Goal: Information Seeking & Learning: Learn about a topic

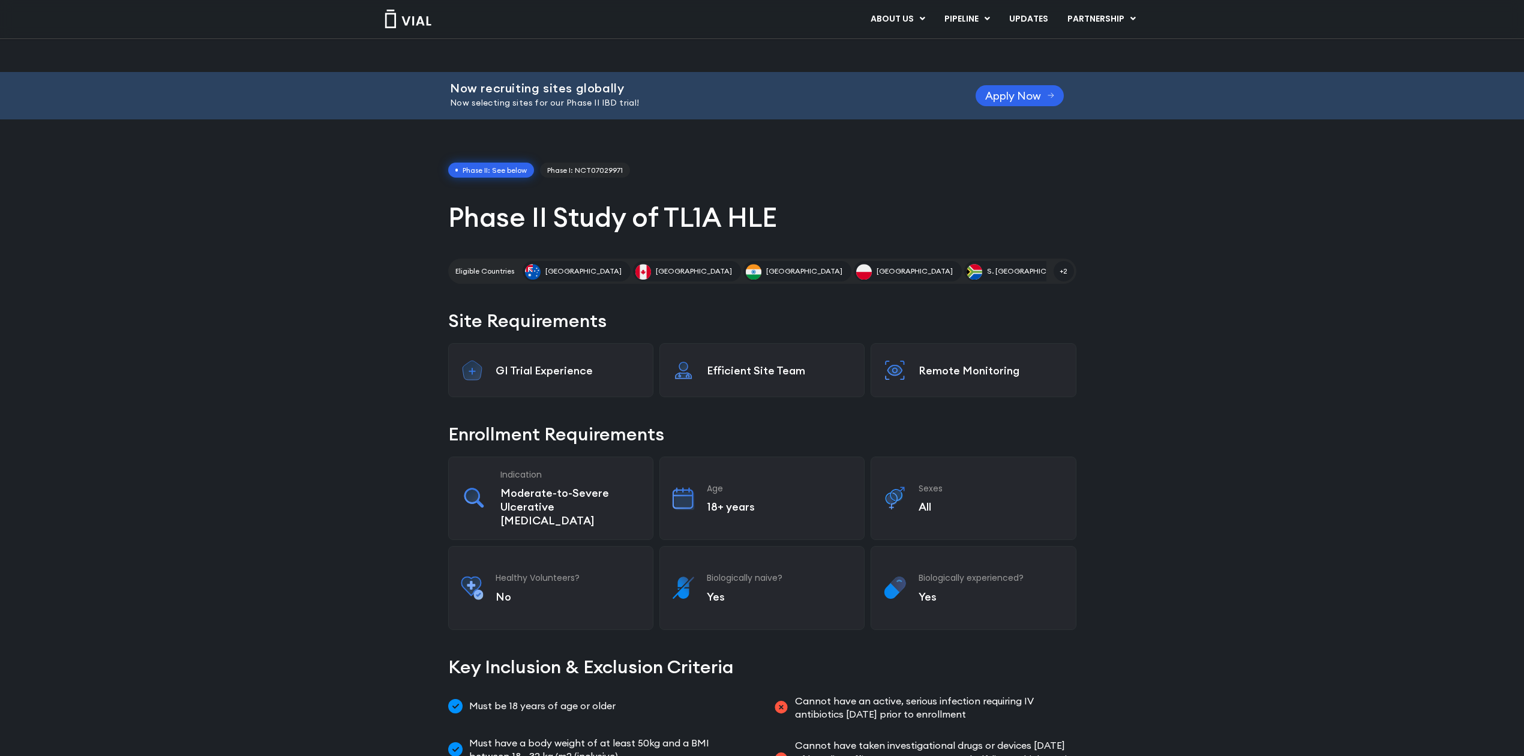
scroll to position [447, 0]
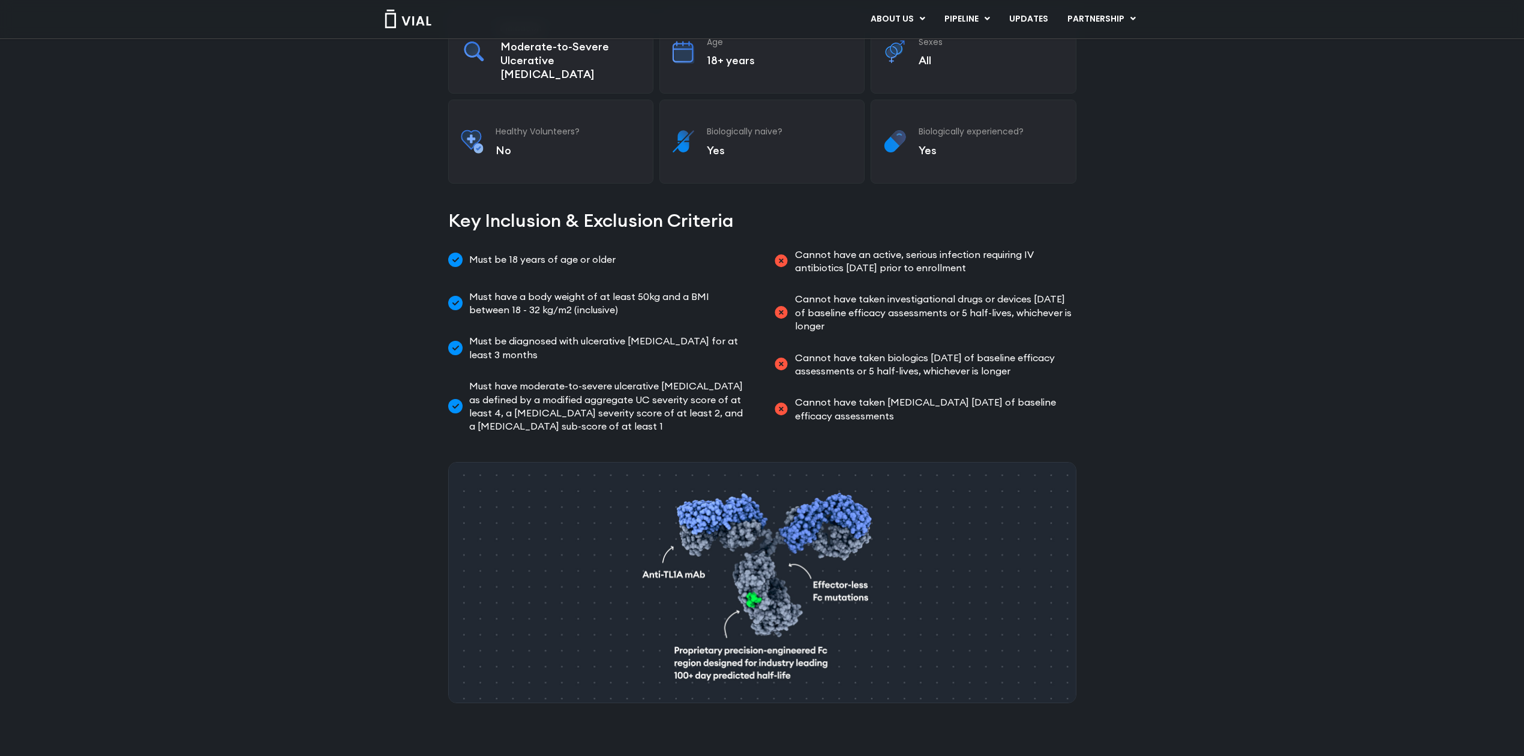
click at [1200, 230] on div "Phase II: See below Phase I: NCT07029971 Phase II Study of TL1A HLE Eligible Co…" at bounding box center [762, 381] width 1524 height 1416
drag, startPoint x: 886, startPoint y: 378, endPoint x: 929, endPoint y: 378, distance: 43.2
click at [929, 396] on span "Cannot have taken [MEDICAL_DATA] [DATE] of baseline efficacy assessments" at bounding box center [934, 409] width 284 height 27
click at [927, 411] on div "Phase II: See below Phase I: NCT07029971 Phase II Study of TL1A HLE Eligible Co…" at bounding box center [762, 381] width 628 height 1416
drag, startPoint x: 909, startPoint y: 394, endPoint x: 796, endPoint y: 376, distance: 114.4
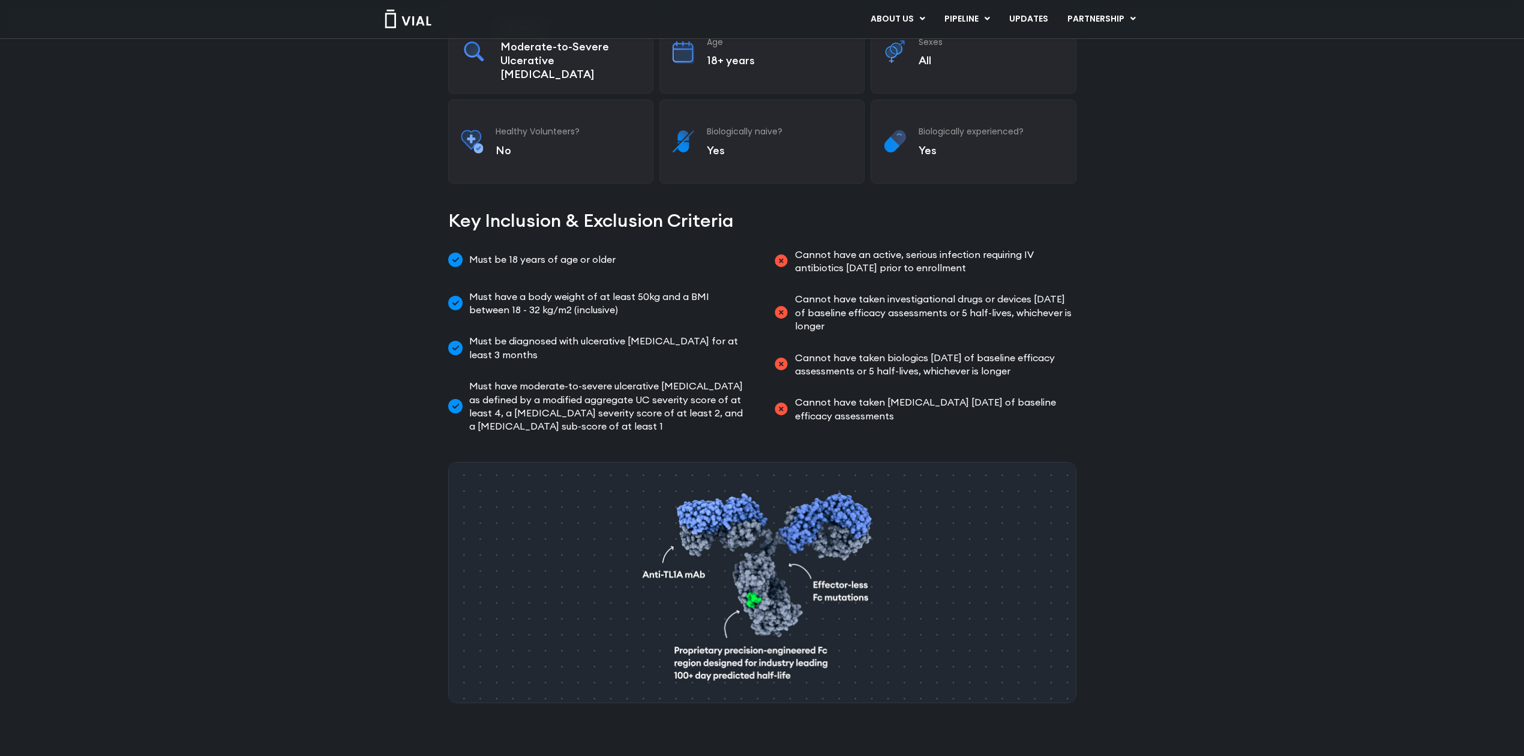
click at [796, 396] on span "Cannot have taken [MEDICAL_DATA] [DATE] of baseline efficacy assessments" at bounding box center [934, 409] width 284 height 27
click at [1118, 425] on div "Phase II: See below Phase I: NCT07029971 Phase II Study of TL1A HLE Eligible Co…" at bounding box center [762, 381] width 1524 height 1416
click at [1221, 255] on div "Phase II: See below Phase I: NCT07029971 Phase II Study of TL1A HLE Eligible Co…" at bounding box center [762, 381] width 1524 height 1416
click at [233, 302] on div "Phase II: See below Phase I: NCT07029971 Phase II Study of TL1A HLE Eligible Co…" at bounding box center [762, 381] width 1524 height 1416
